Goal: Contribute content: Contribute content

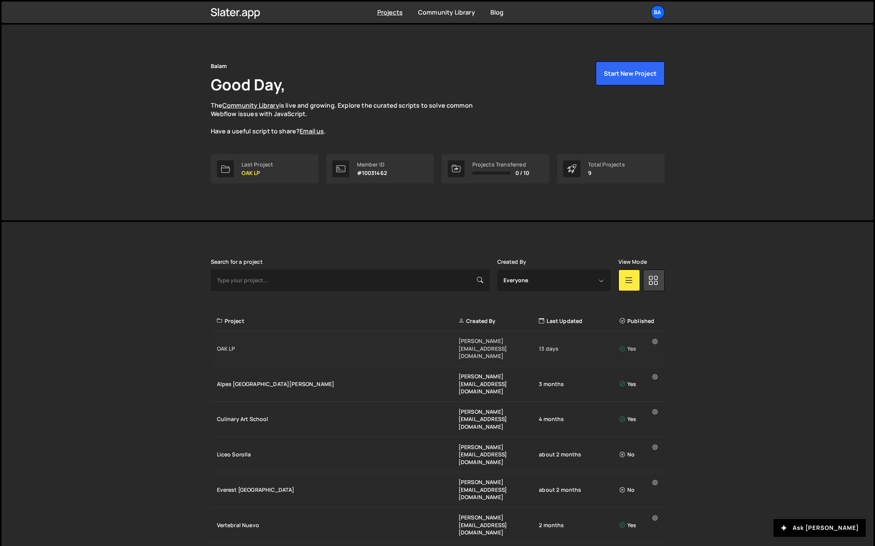
click at [242, 345] on div "OAK LP" at bounding box center [338, 349] width 242 height 8
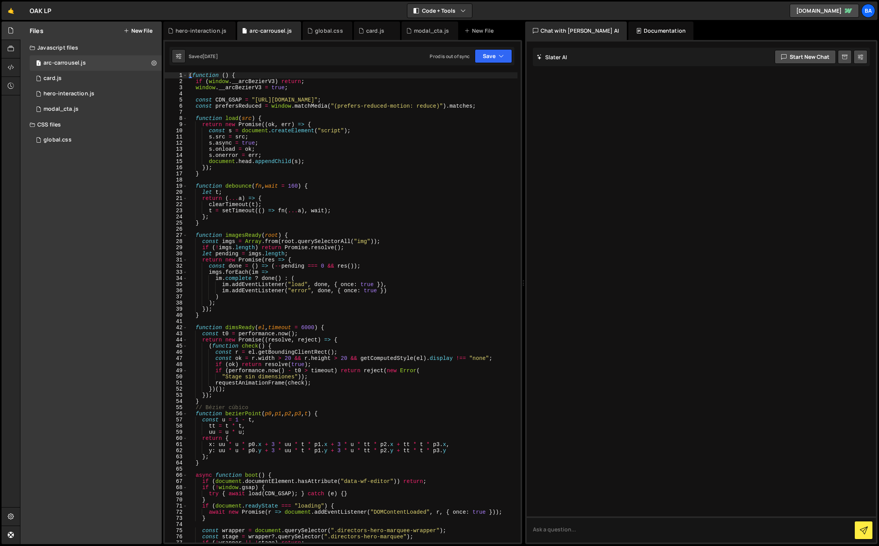
click at [271, 230] on div "( function ( ) { if ( window . __arcBezierV3 ) return ; window . __arcBezierV3 …" at bounding box center [352, 313] width 330 height 483
type textarea "})();"
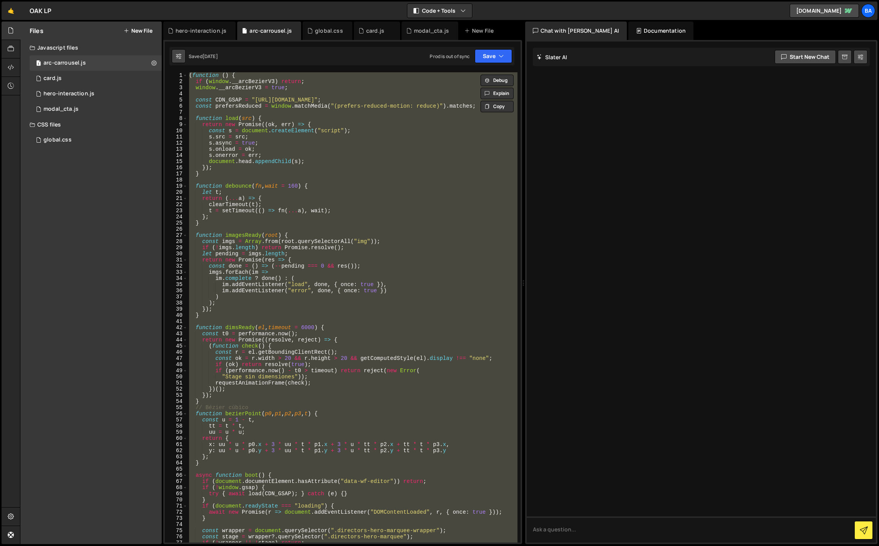
click at [179, 58] on icon at bounding box center [178, 56] width 5 height 8
select select "editor"
select select "ace/theme/monokai"
type input "14"
checkbox input "true"
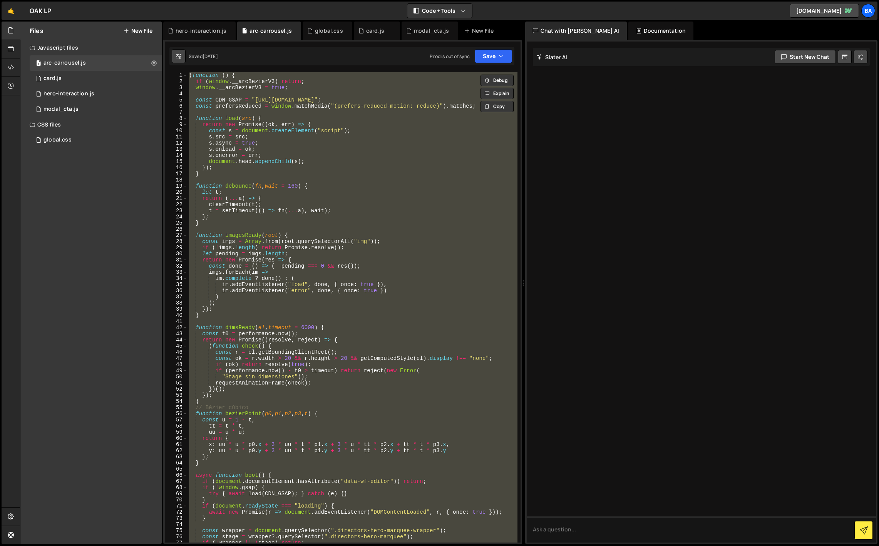
checkbox input "true"
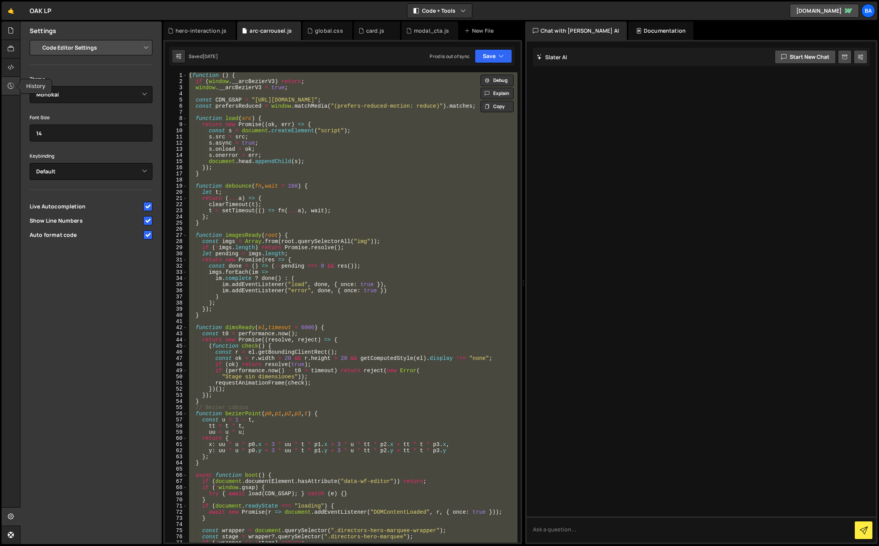
click at [11, 88] on icon at bounding box center [11, 86] width 6 height 8
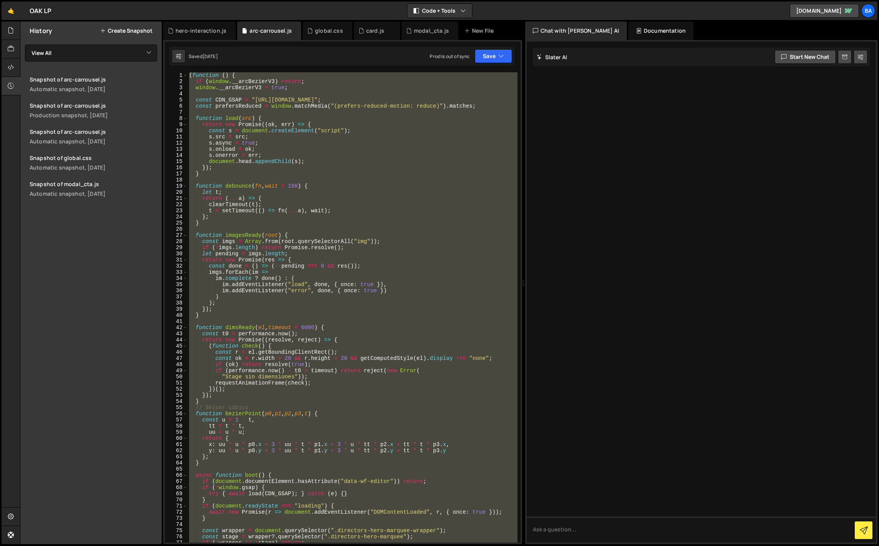
click at [130, 30] on button "Create Snapshot" at bounding box center [126, 31] width 52 height 6
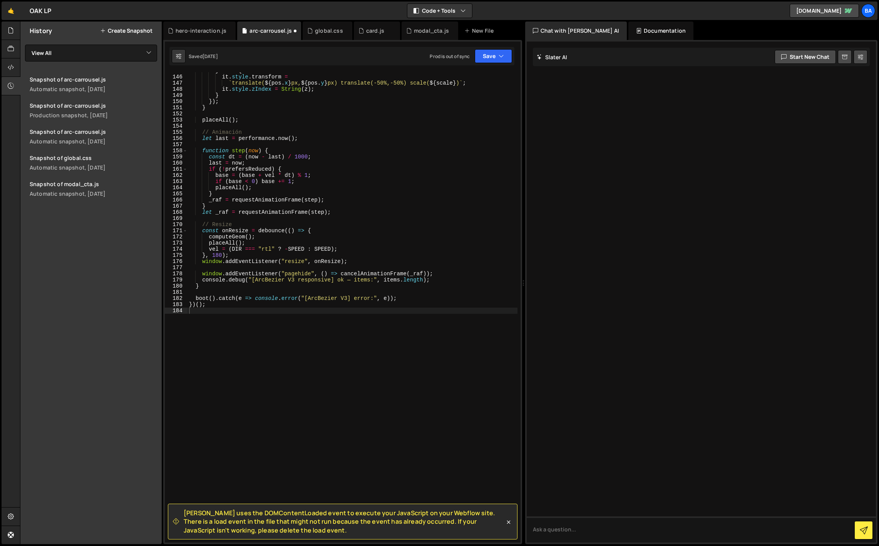
scroll to position [892, 0]
type textarea "const onResize = debounce(() => {"
click at [278, 230] on div "} else { it . style . transform = ` translate( ${ pos . x } px, ${ pos . y } px…" at bounding box center [352, 309] width 330 height 483
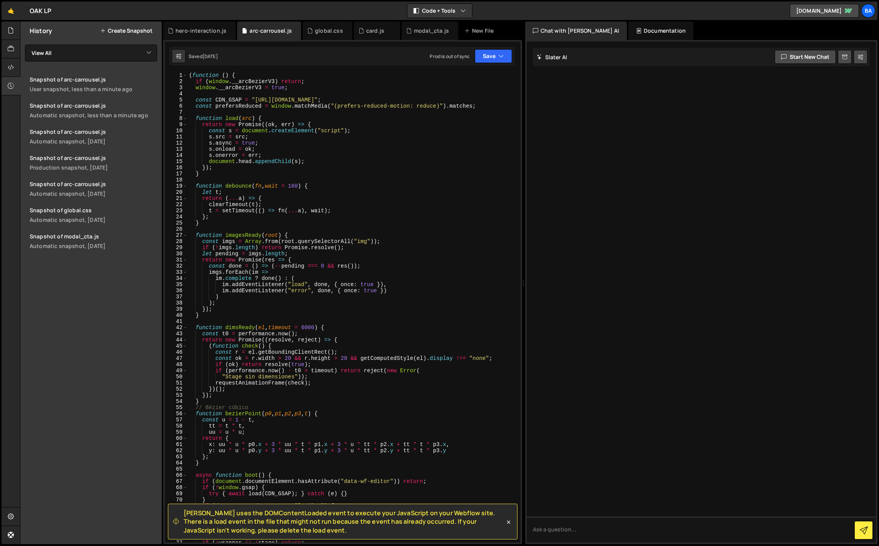
scroll to position [0, 0]
click at [278, 229] on div "( function ( ) { if ( window . __arcBezierV3 ) return ; window . __arcBezierV3 …" at bounding box center [352, 313] width 330 height 483
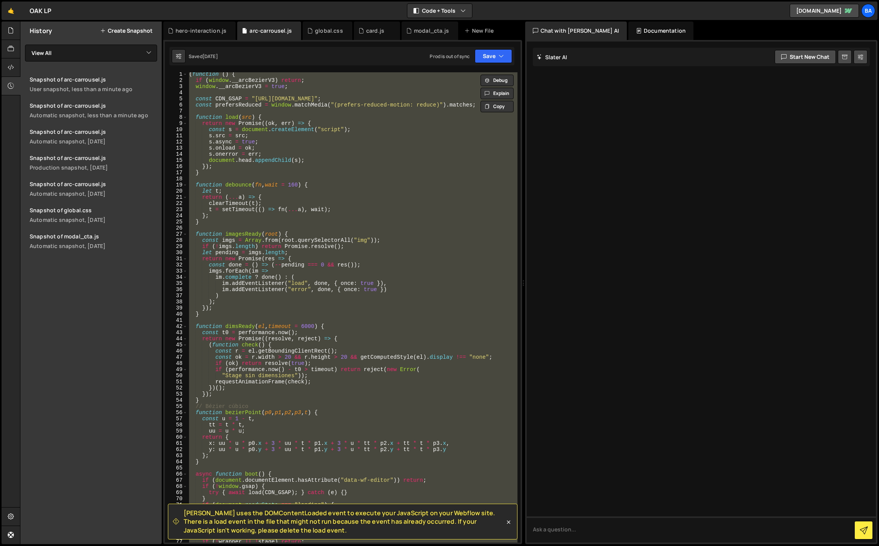
scroll to position [2, 0]
click at [369, 307] on div "( function ( ) { if ( window . __arcBezierV3 ) return ; window . __arcBezierV3 …" at bounding box center [352, 307] width 330 height 471
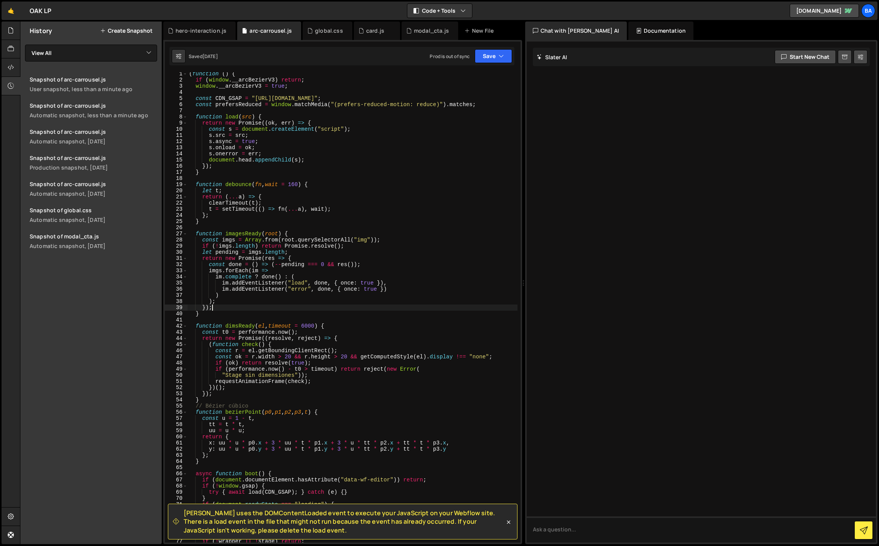
type textarea "})();"
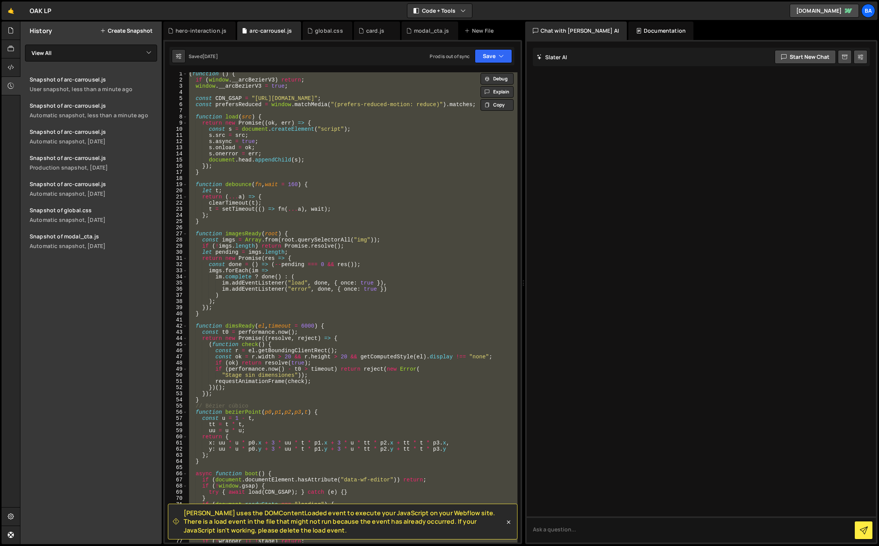
paste textarea
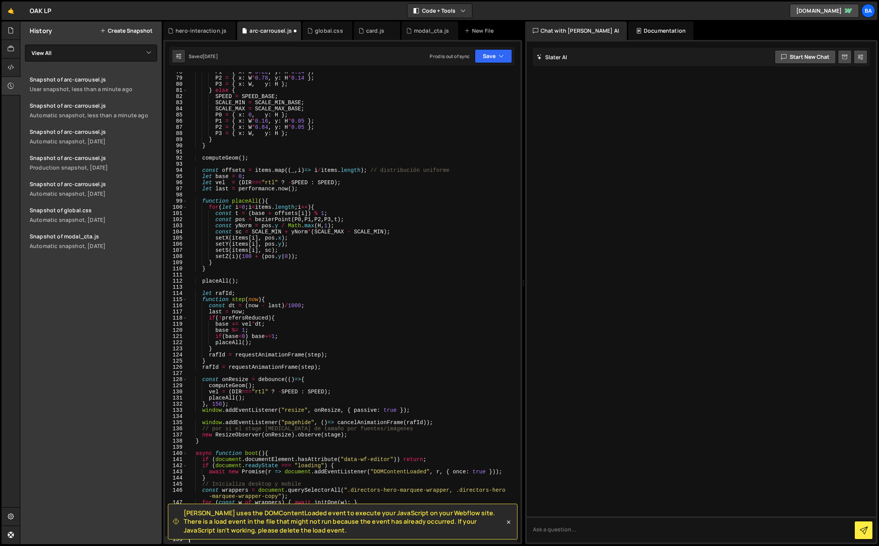
scroll to position [489, 0]
click at [489, 57] on button "Save" at bounding box center [492, 56] width 37 height 14
click at [466, 77] on div "Save to Staging S" at bounding box center [467, 75] width 80 height 8
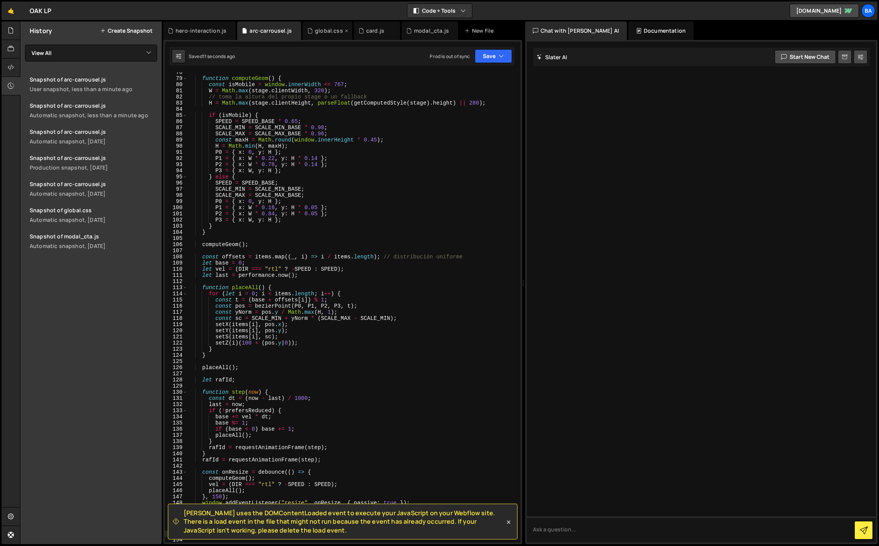
click at [319, 33] on div "global.css" at bounding box center [329, 31] width 28 height 8
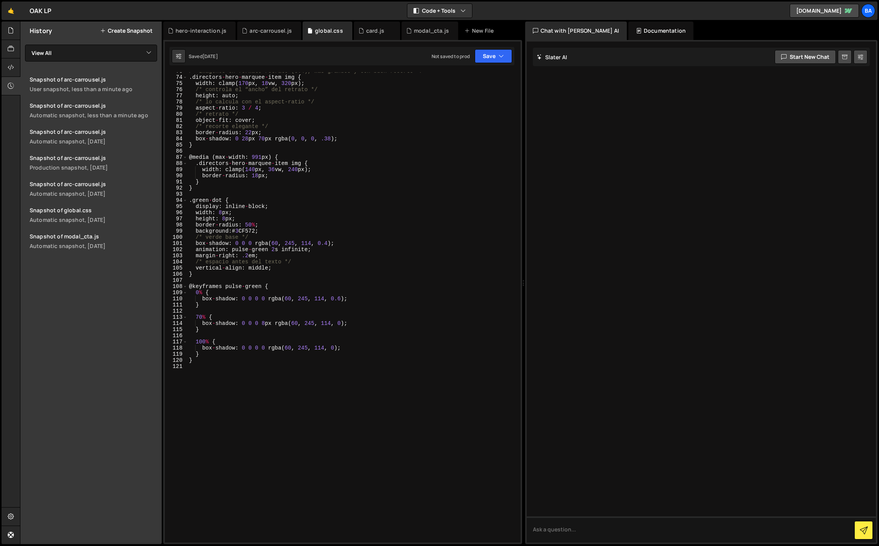
click at [227, 375] on div "/* Imágenes en formato retrato (3:4), más grandes y con buen recorte */ . direc…" at bounding box center [352, 309] width 330 height 483
paste textarea "}"
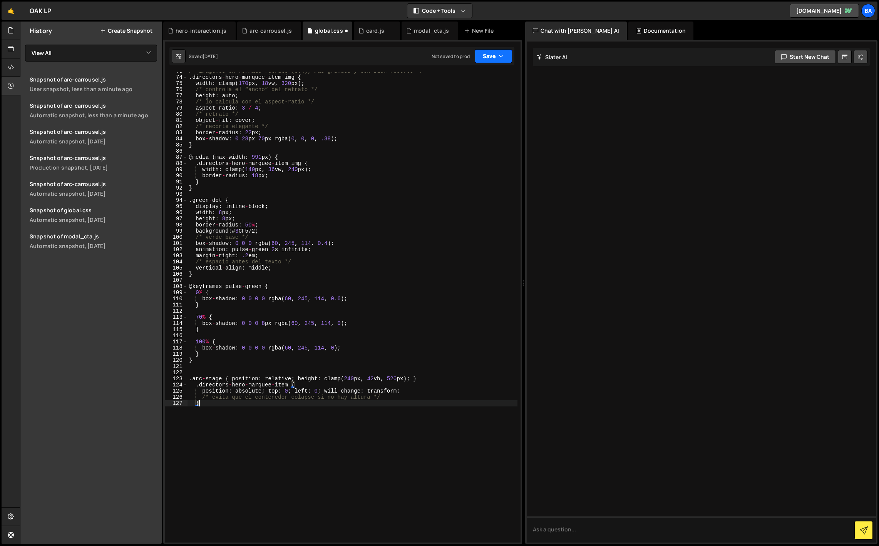
type textarea "}"
click at [486, 61] on button "Save" at bounding box center [492, 56] width 37 height 14
click at [469, 77] on div "Save to Staging S" at bounding box center [467, 75] width 80 height 8
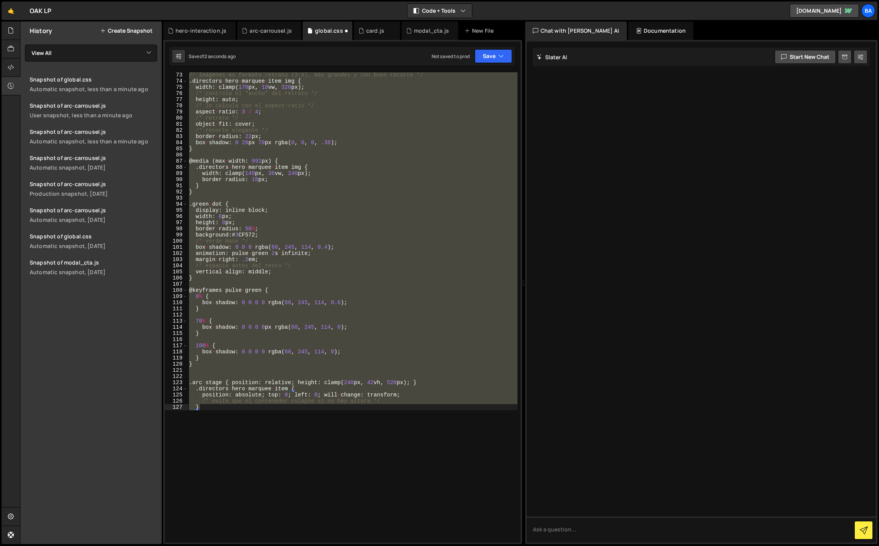
scroll to position [443, 0]
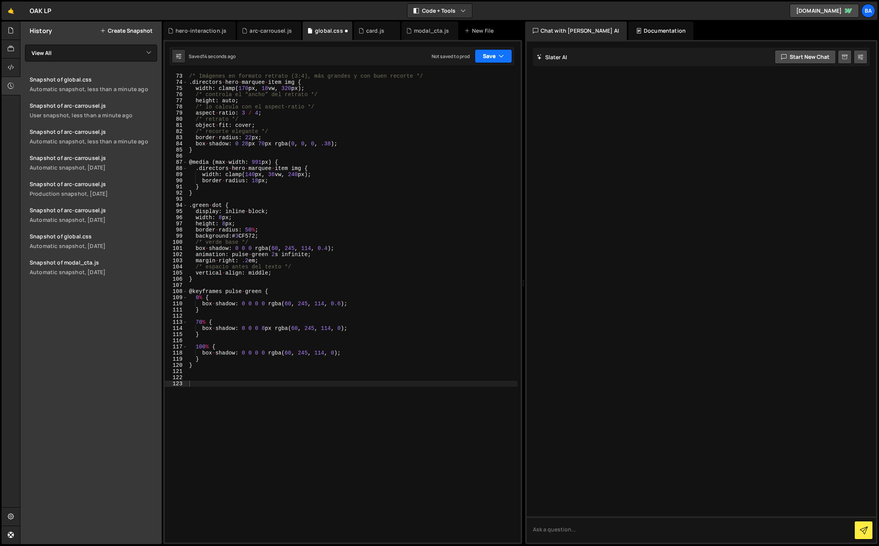
click at [478, 59] on button "Save" at bounding box center [492, 56] width 37 height 14
click at [476, 75] on div "Save to Staging S" at bounding box center [467, 75] width 80 height 8
click at [316, 202] on div "/* Imágenes en formato retrato (3:4), más grandes y con buen recorte */ . direc…" at bounding box center [352, 308] width 330 height 483
click at [260, 28] on div "arc-carrousel.js" at bounding box center [270, 31] width 42 height 8
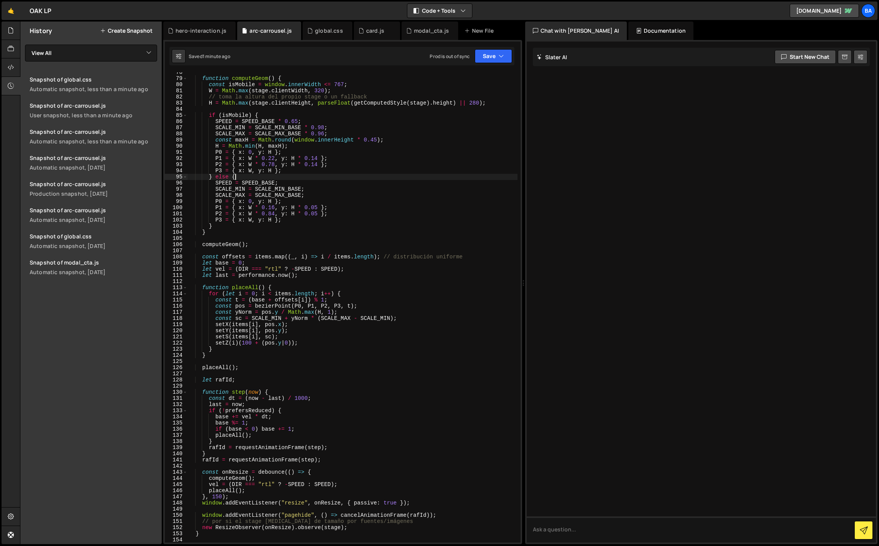
click at [303, 180] on div "function computeGeom ( ) { const isMobile = window . innerWidth <= 767 ; W = Ma…" at bounding box center [352, 310] width 330 height 483
type textarea "})();"
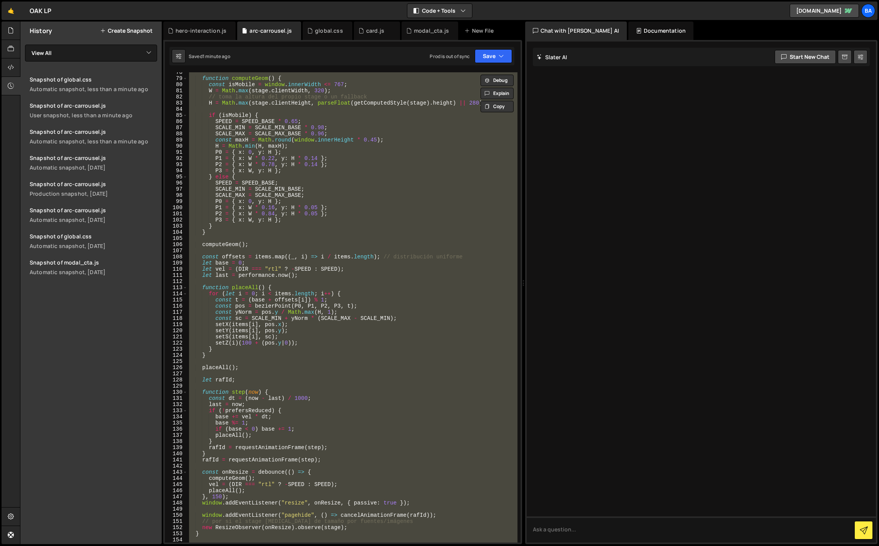
paste textarea
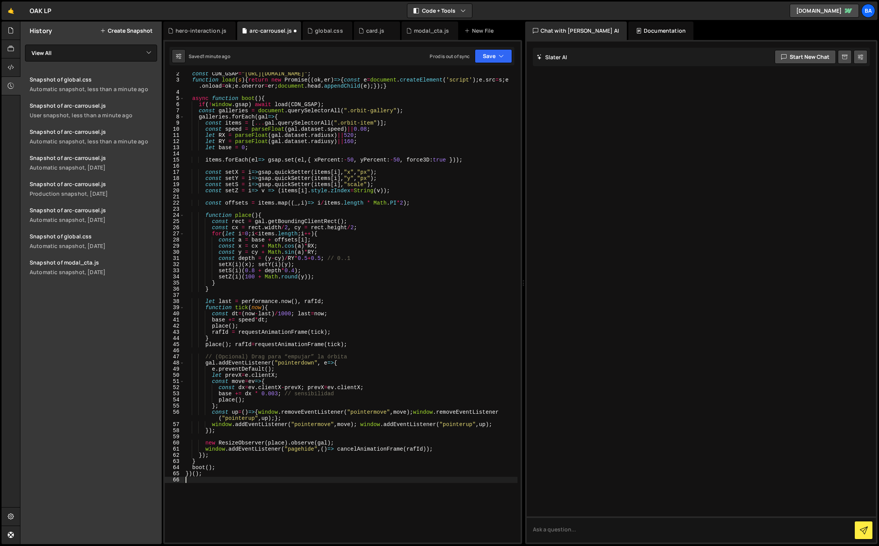
scroll to position [0, 0]
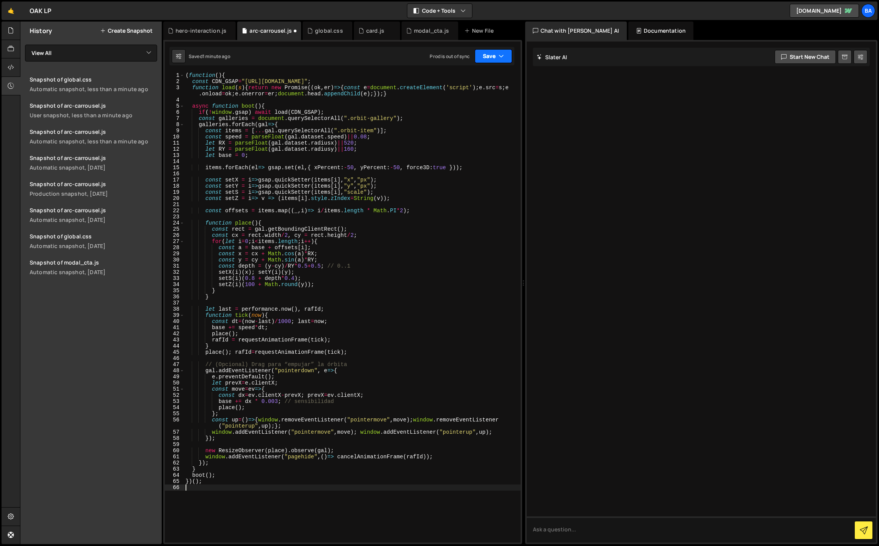
click at [489, 59] on button "Save" at bounding box center [492, 56] width 37 height 14
click at [476, 75] on div "Save to Staging S" at bounding box center [467, 75] width 80 height 8
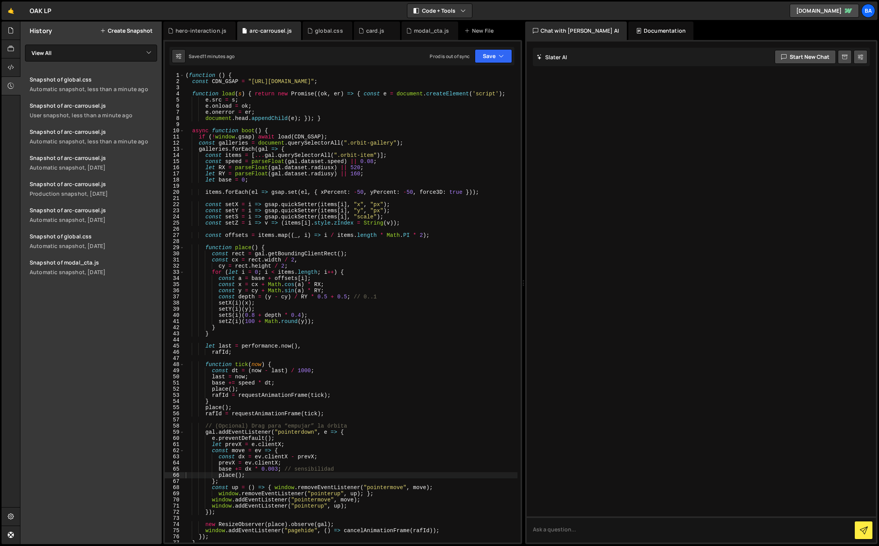
click at [330, 187] on div "( function ( ) { const CDN_GSAP = "[URL][DOMAIN_NAME]" ; function load ( s ) { …" at bounding box center [350, 313] width 333 height 483
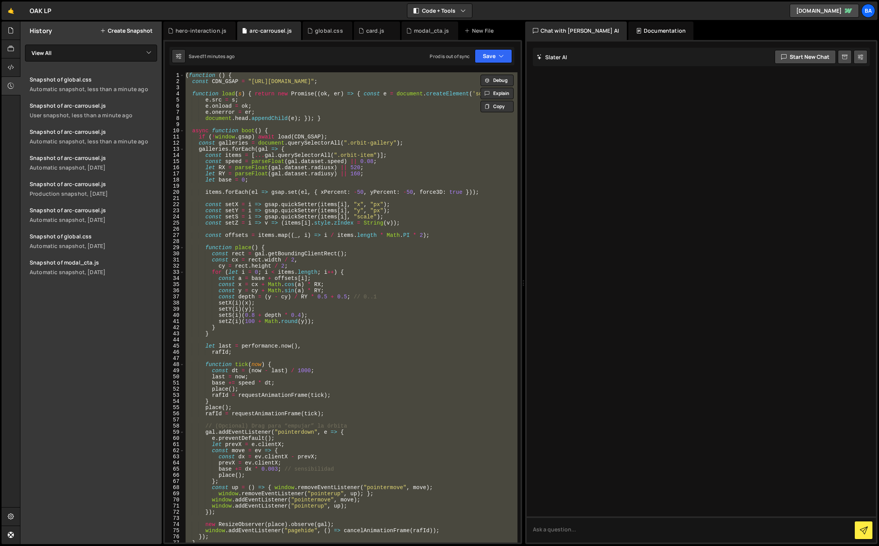
paste textarea
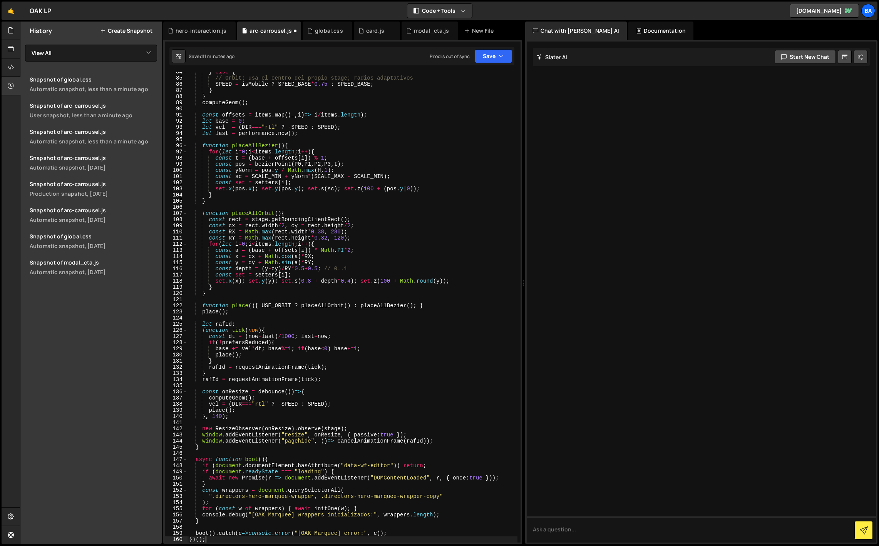
scroll to position [527, 0]
click at [484, 55] on button "Save" at bounding box center [492, 56] width 37 height 14
click at [463, 76] on div "Save to Staging S" at bounding box center [467, 75] width 80 height 8
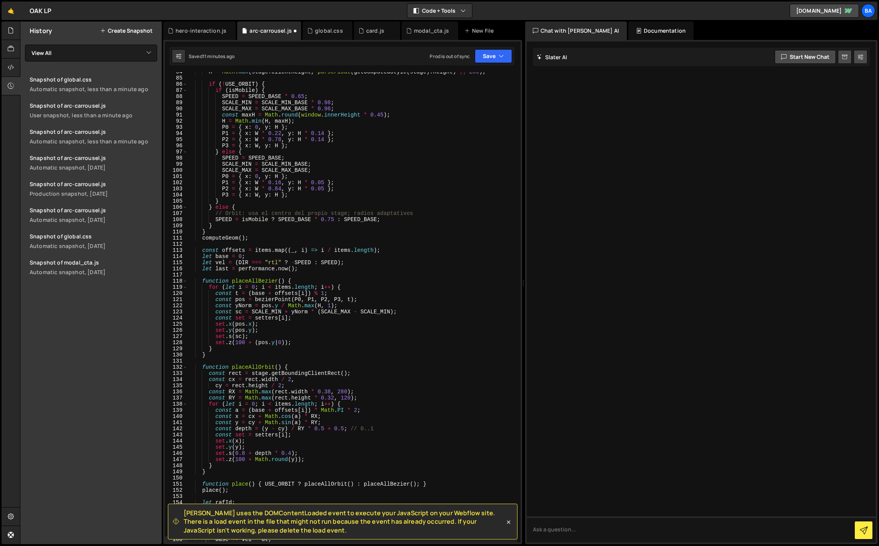
scroll to position [514, 0]
click at [319, 329] on div "H = Math . max ( stage . clientHeight , parseFloat ( getComputedStyle ( stage )…" at bounding box center [352, 310] width 330 height 483
type textarea "})();"
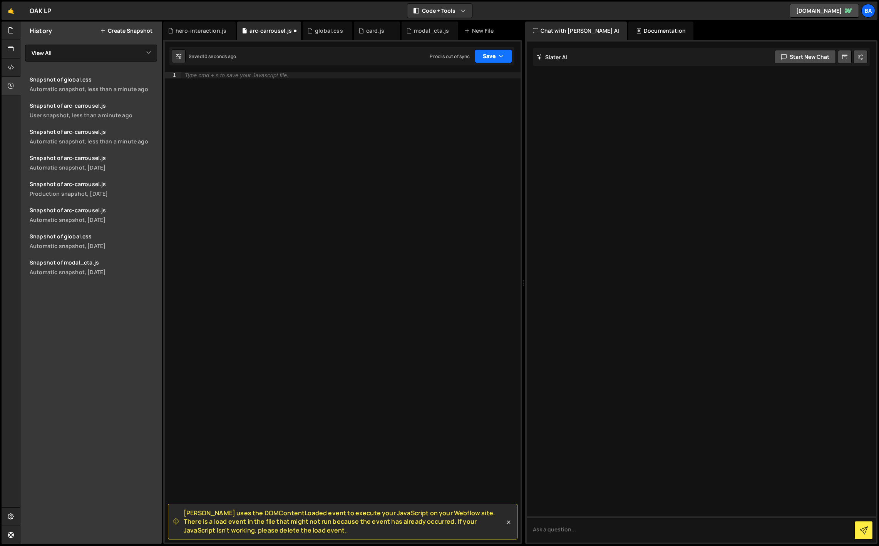
click at [483, 58] on button "Save" at bounding box center [492, 56] width 37 height 14
click at [470, 75] on div "Save to Staging S" at bounding box center [467, 75] width 80 height 8
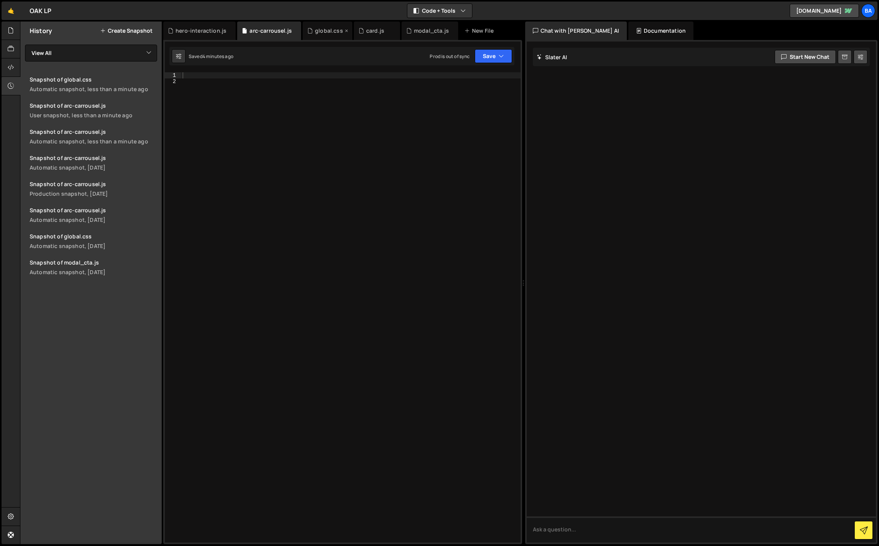
click at [329, 30] on div "global.css" at bounding box center [329, 31] width 28 height 8
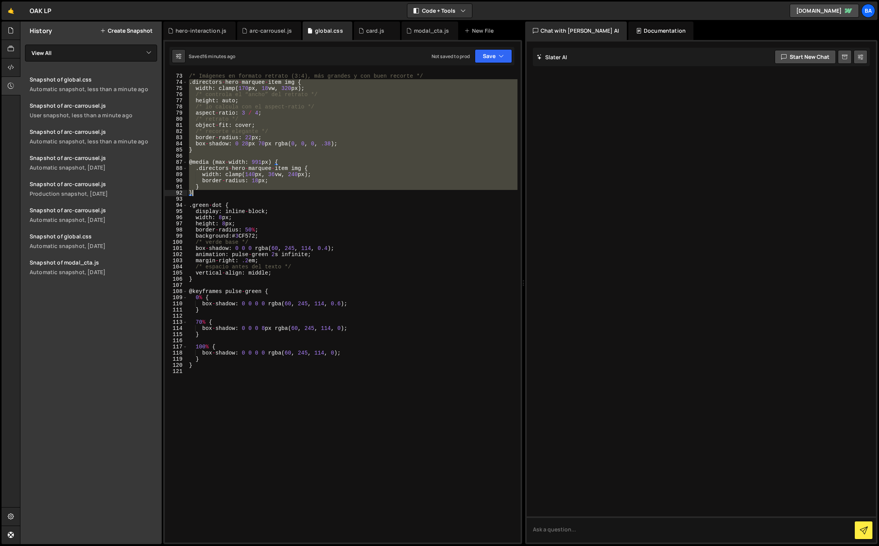
drag, startPoint x: 188, startPoint y: 83, endPoint x: 209, endPoint y: 195, distance: 114.0
click at [209, 195] on div "/* Imágenes en formato retrato (3:4), más grandes y con buen recorte */ . direc…" at bounding box center [352, 308] width 330 height 483
type textarea "} }"
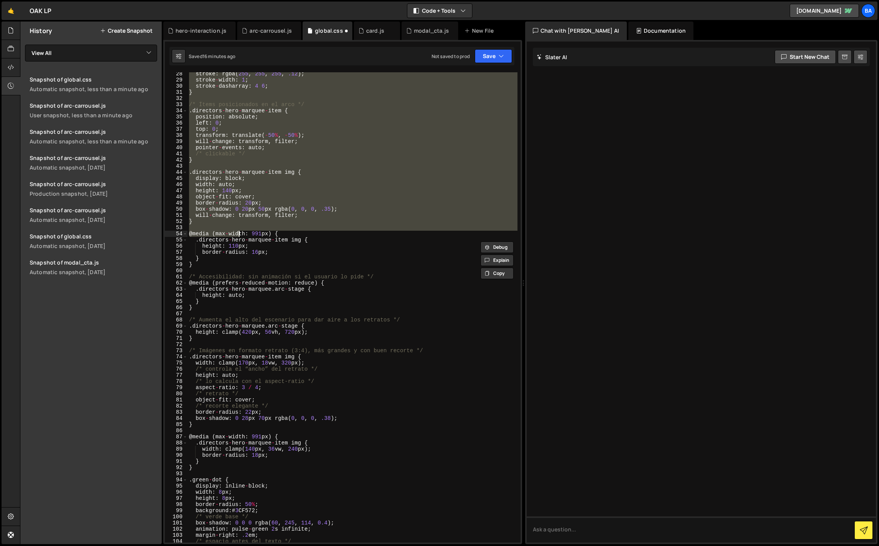
scroll to position [168, 0]
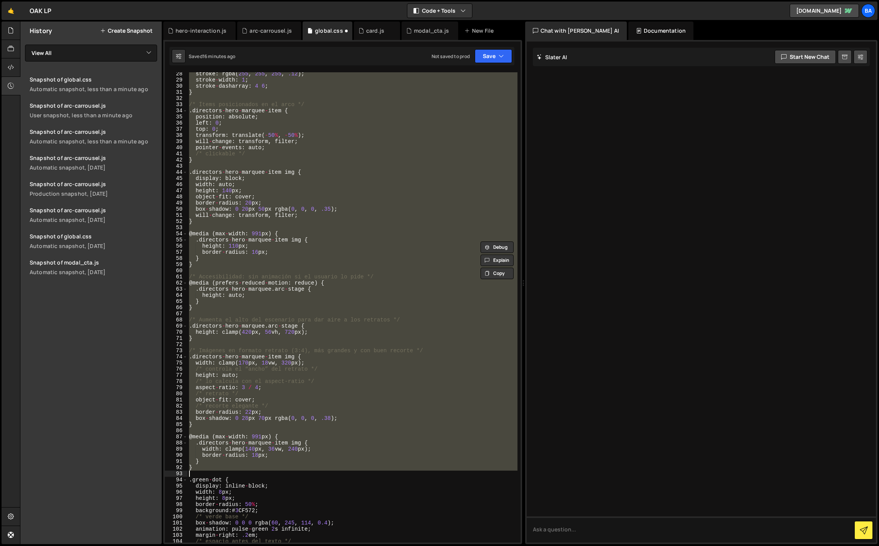
drag, startPoint x: 189, startPoint y: 75, endPoint x: 217, endPoint y: 473, distance: 399.2
click at [217, 473] on div "stroke : rgba ( 255 , 255 , 255 , .12 ) ; stroke - width : 1 ; stroke - dasharr…" at bounding box center [352, 312] width 330 height 483
type textarea "}"
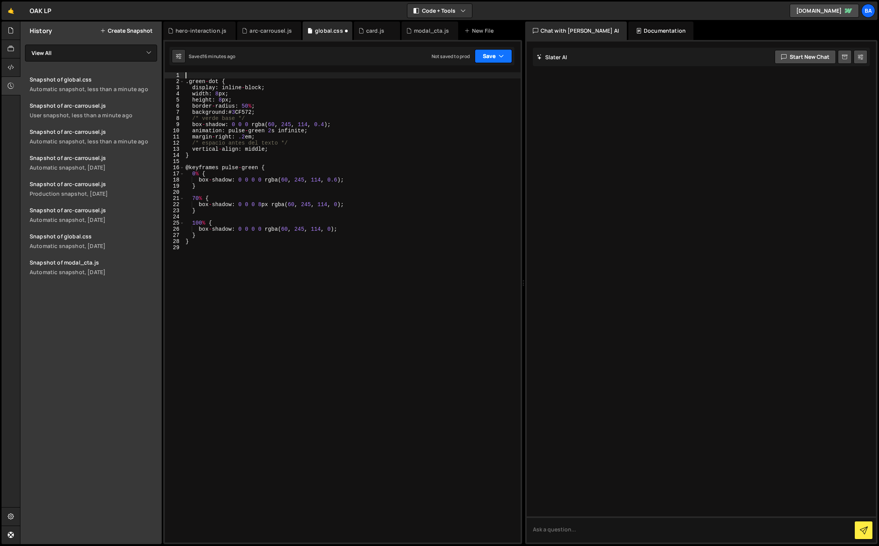
click at [487, 58] on button "Save" at bounding box center [492, 56] width 37 height 14
click at [474, 72] on div "Save to Staging S" at bounding box center [467, 75] width 80 height 8
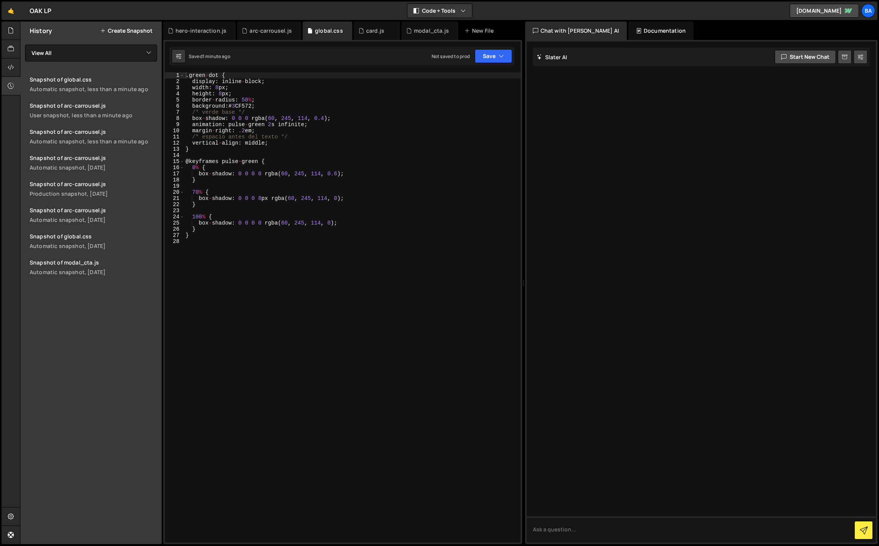
click at [209, 256] on div ". [PERSON_NAME] - dot { display : inline - block ; width : 8 px ; height : 8 px…" at bounding box center [352, 313] width 336 height 483
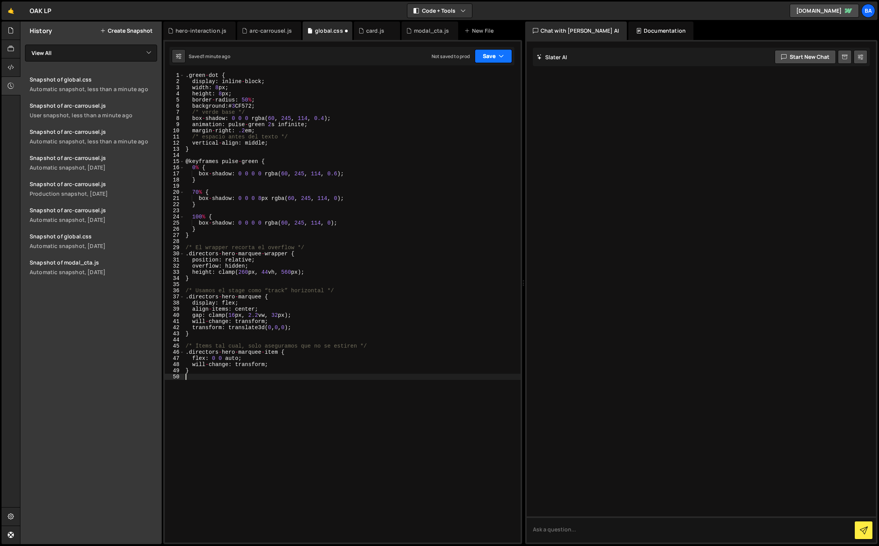
click at [488, 57] on button "Save" at bounding box center [492, 56] width 37 height 14
click at [467, 73] on div "Save to Staging S" at bounding box center [467, 75] width 80 height 8
click at [265, 33] on div "arc-carrousel.js" at bounding box center [270, 31] width 42 height 8
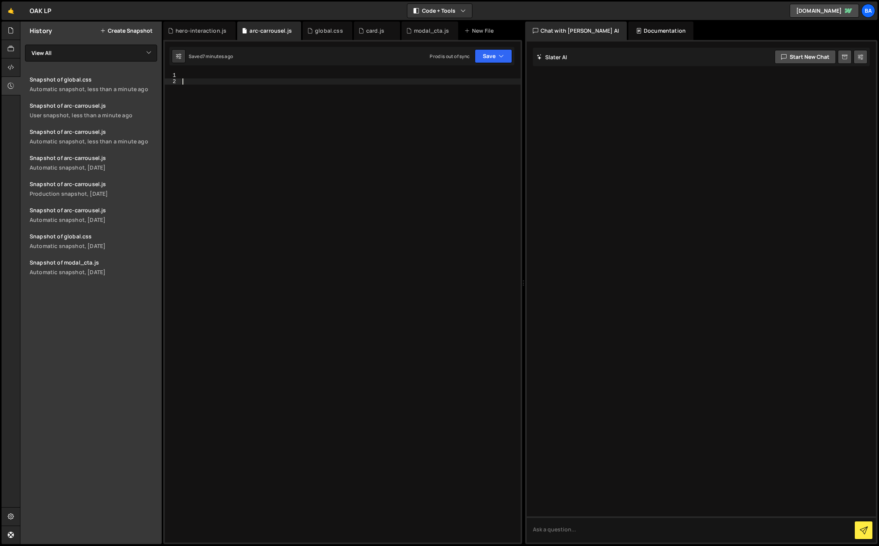
click at [246, 91] on div at bounding box center [350, 313] width 339 height 483
click at [217, 73] on div at bounding box center [350, 313] width 339 height 483
paste textarea "<script>"
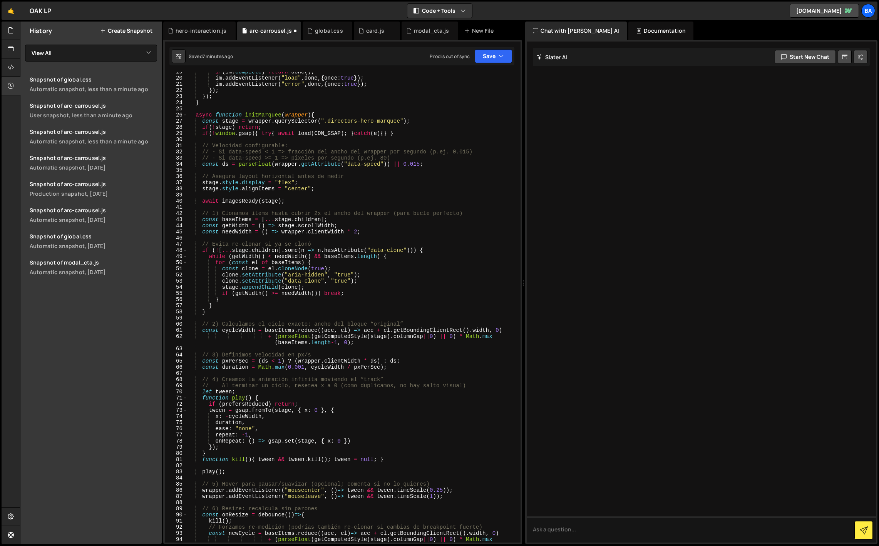
scroll to position [0, 0]
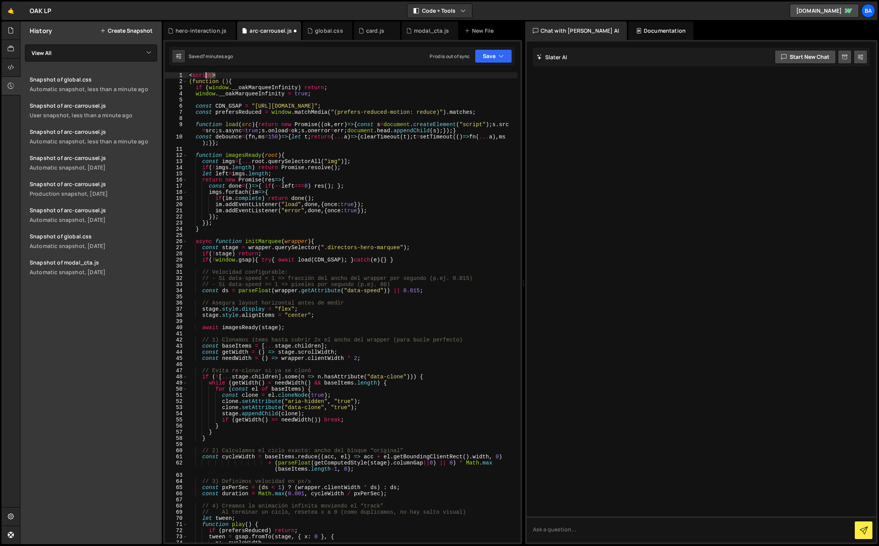
drag, startPoint x: 223, startPoint y: 74, endPoint x: 174, endPoint y: 73, distance: 48.9
click at [174, 73] on div "1 2 3 4 5 6 7 8 9 10 11 12 13 14 15 16 17 18 19 20 21 22 23 24 25 26 27 28 29 3…" at bounding box center [343, 307] width 356 height 471
type textarea "<script>"
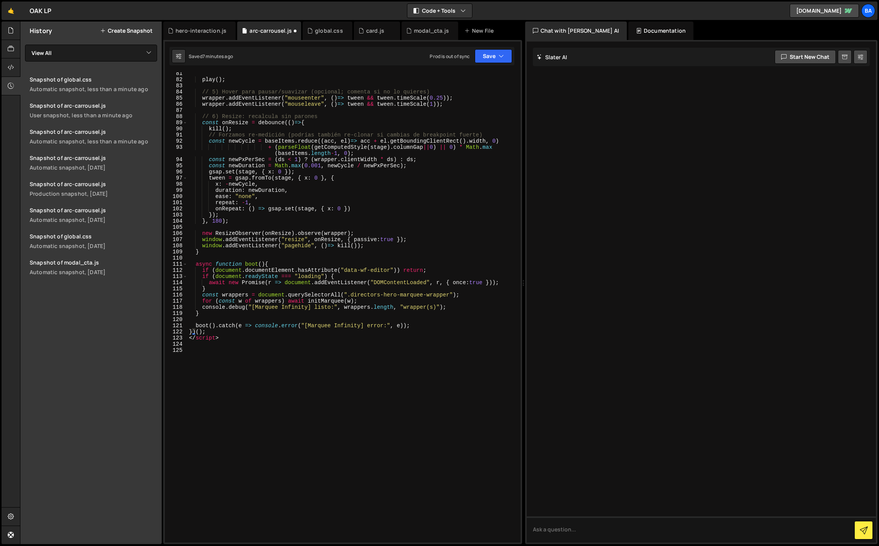
scroll to position [513, 0]
drag, startPoint x: 220, startPoint y: 340, endPoint x: 185, endPoint y: 339, distance: 35.0
click at [185, 339] on div "(function () { 81 82 83 84 85 86 87 88 89 90 91 92 93 94 95 96 97 98 99 100 101…" at bounding box center [343, 307] width 356 height 471
type textarea "</script>"
click at [487, 59] on button "Save" at bounding box center [492, 56] width 37 height 14
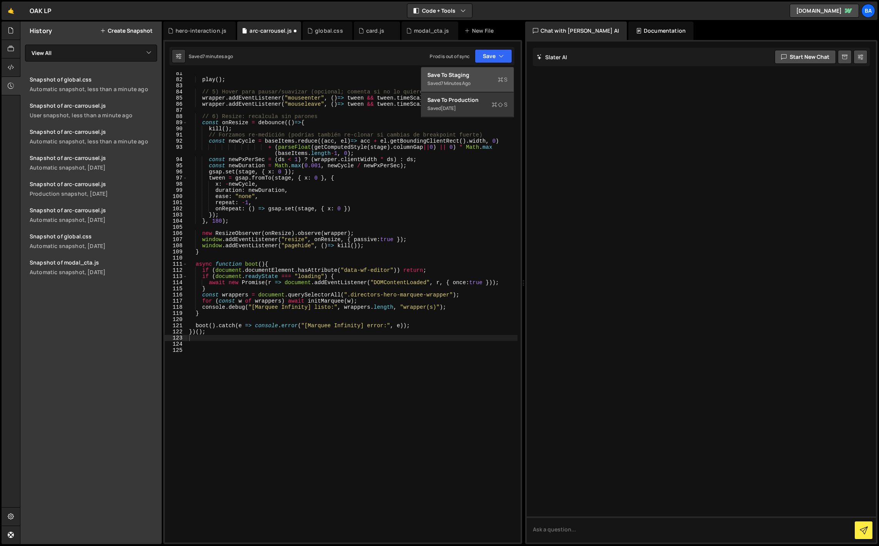
click at [470, 70] on button "Save to Staging S Saved 7 minutes ago" at bounding box center [467, 79] width 92 height 25
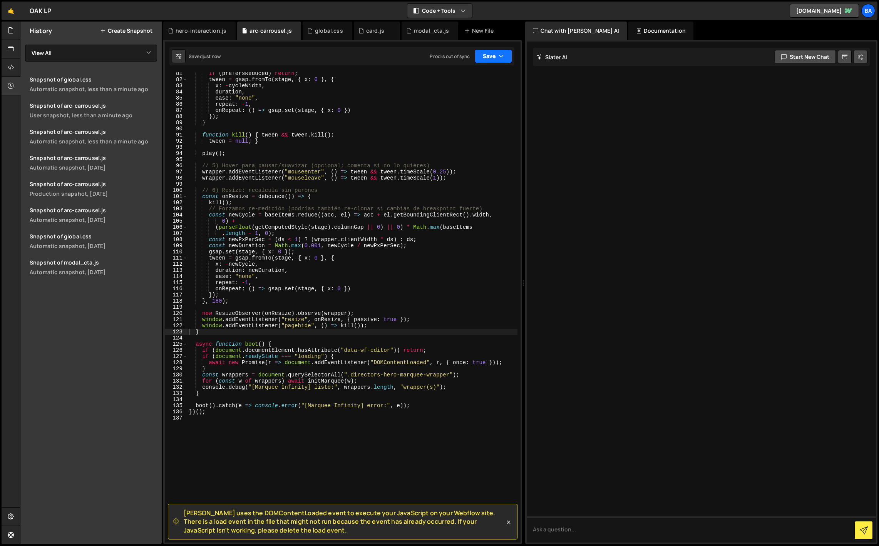
click at [486, 60] on button "Save" at bounding box center [492, 56] width 37 height 14
click at [463, 76] on div "Save to Staging S" at bounding box center [467, 75] width 80 height 8
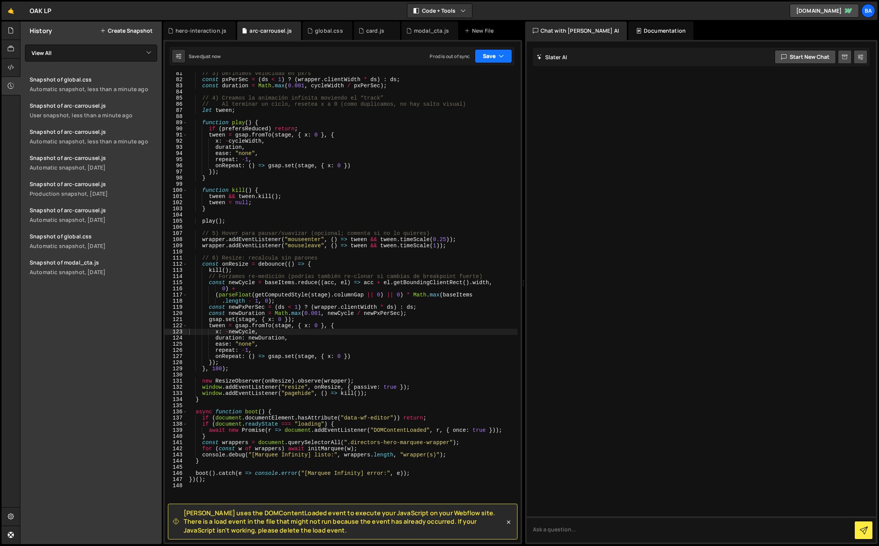
click at [486, 60] on button "Save" at bounding box center [492, 56] width 37 height 14
click at [469, 77] on div "Save to Staging S" at bounding box center [467, 75] width 80 height 8
